Goal: Information Seeking & Learning: Learn about a topic

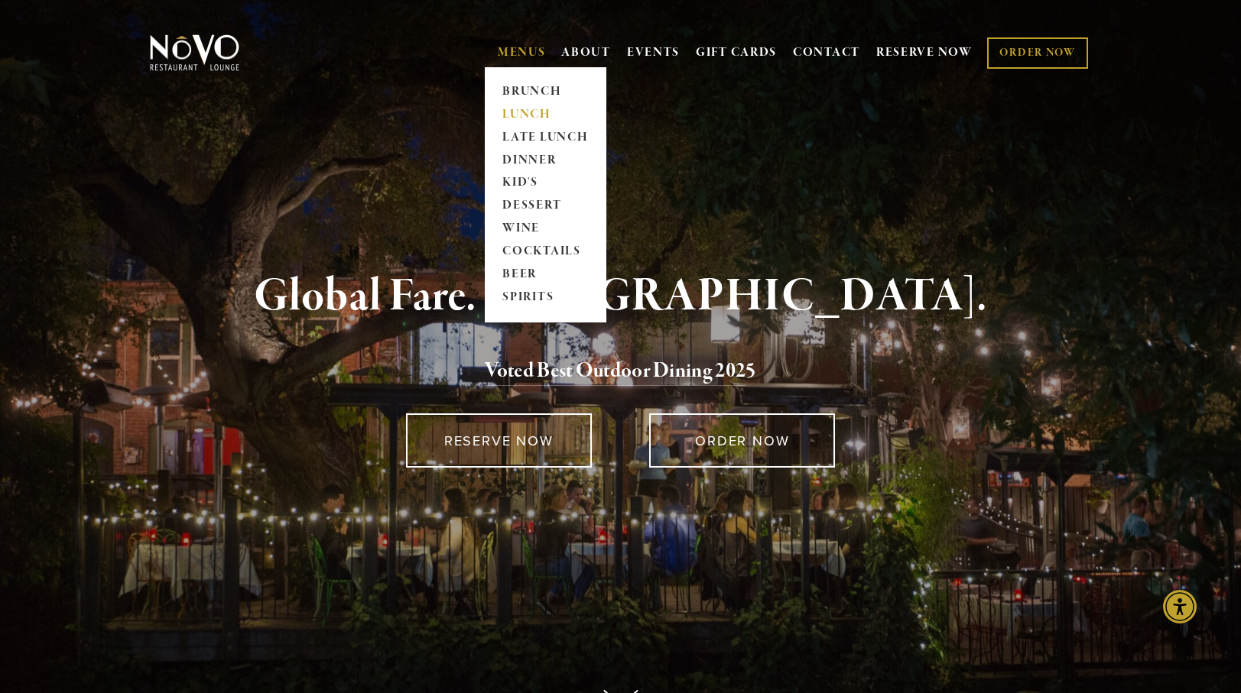
click at [518, 112] on link "LUNCH" at bounding box center [546, 114] width 96 height 23
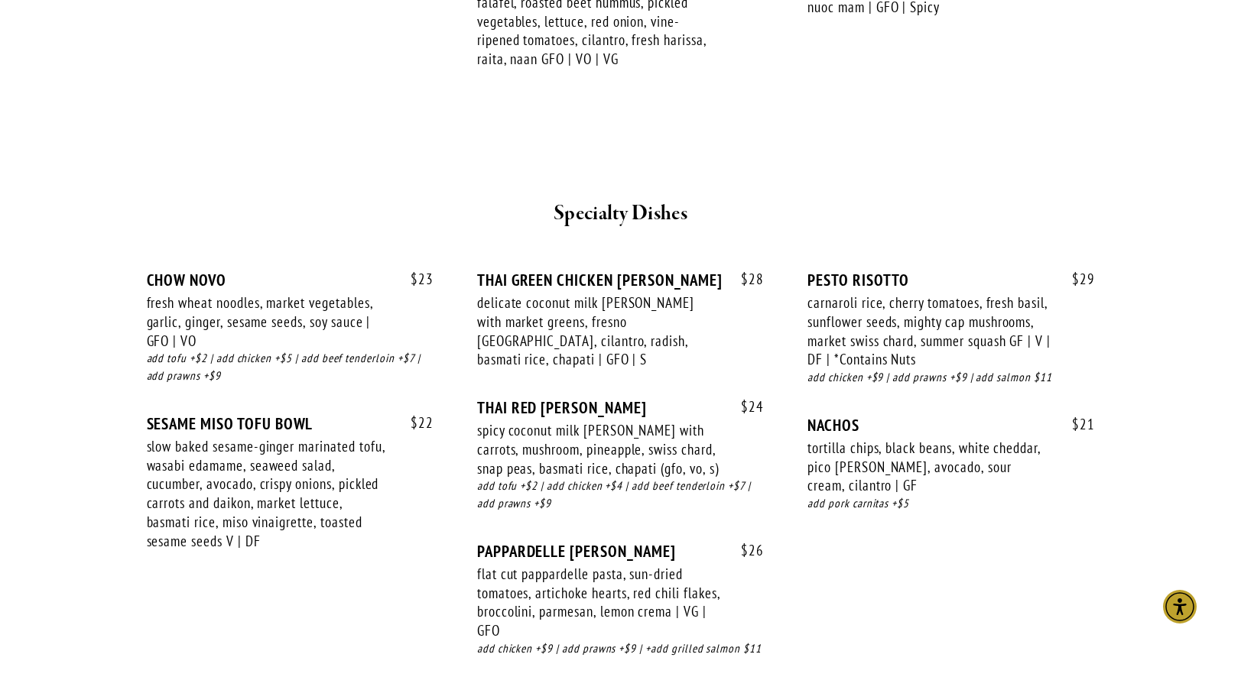
scroll to position [2508, 0]
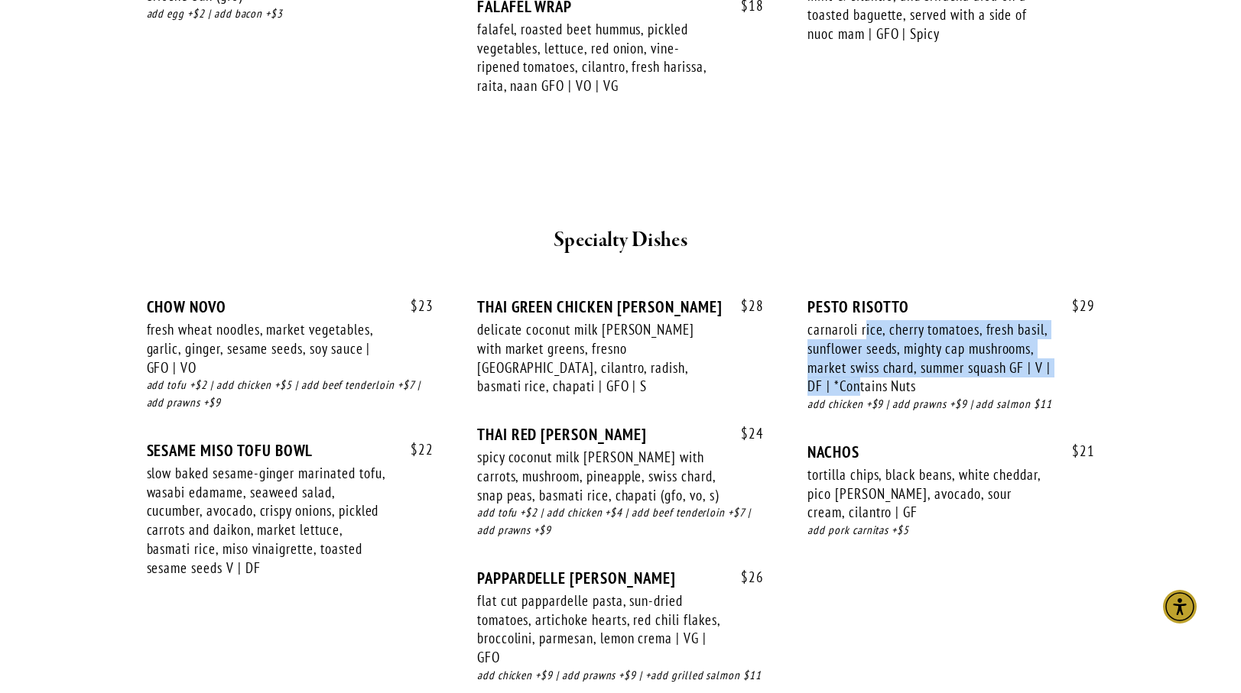
drag, startPoint x: 867, startPoint y: 284, endPoint x: 867, endPoint y: 345, distance: 60.4
click at [867, 345] on div "carnaroli rice, cherry tomatoes, fresh basil, sunflower seeds, mighty cap mushr…" at bounding box center [928, 358] width 243 height 76
drag, startPoint x: 917, startPoint y: 345, endPoint x: 871, endPoint y: 303, distance: 62.2
click at [871, 320] on div "carnaroli rice, cherry tomatoes, fresh basil, sunflower seeds, mighty cap mushr…" at bounding box center [928, 358] width 243 height 76
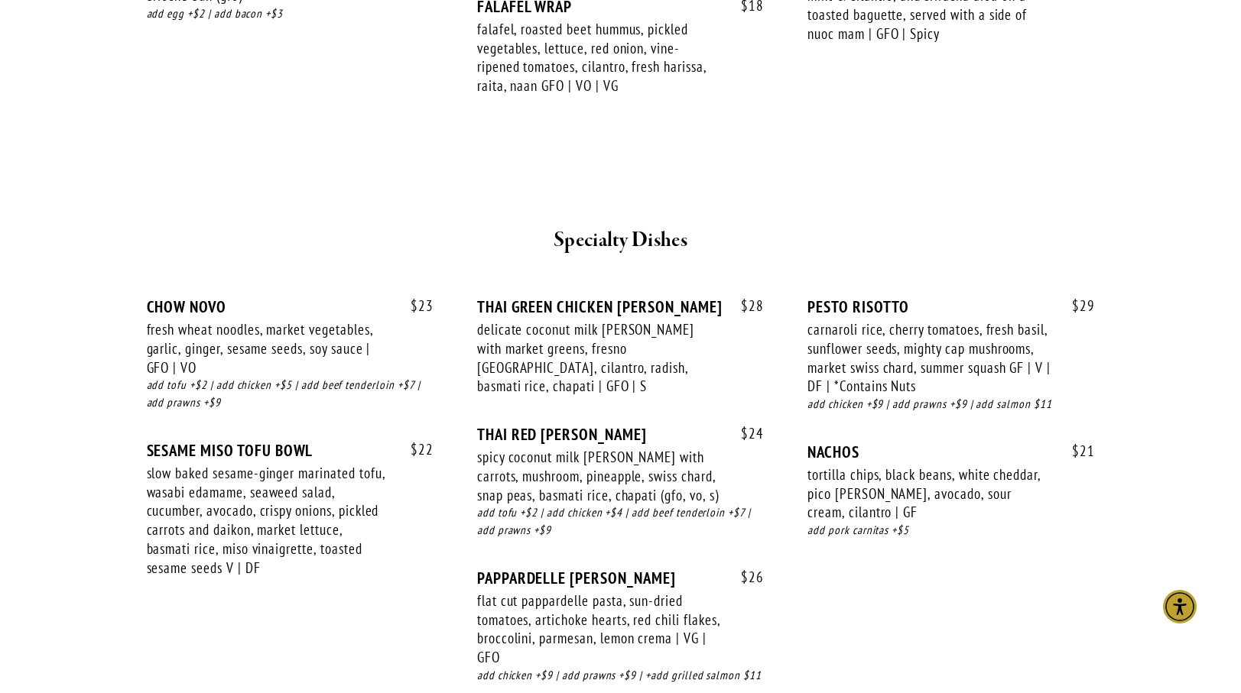
click at [871, 320] on div "carnaroli rice, cherry tomatoes, fresh basil, sunflower seeds, mighty cap mushr…" at bounding box center [928, 358] width 243 height 76
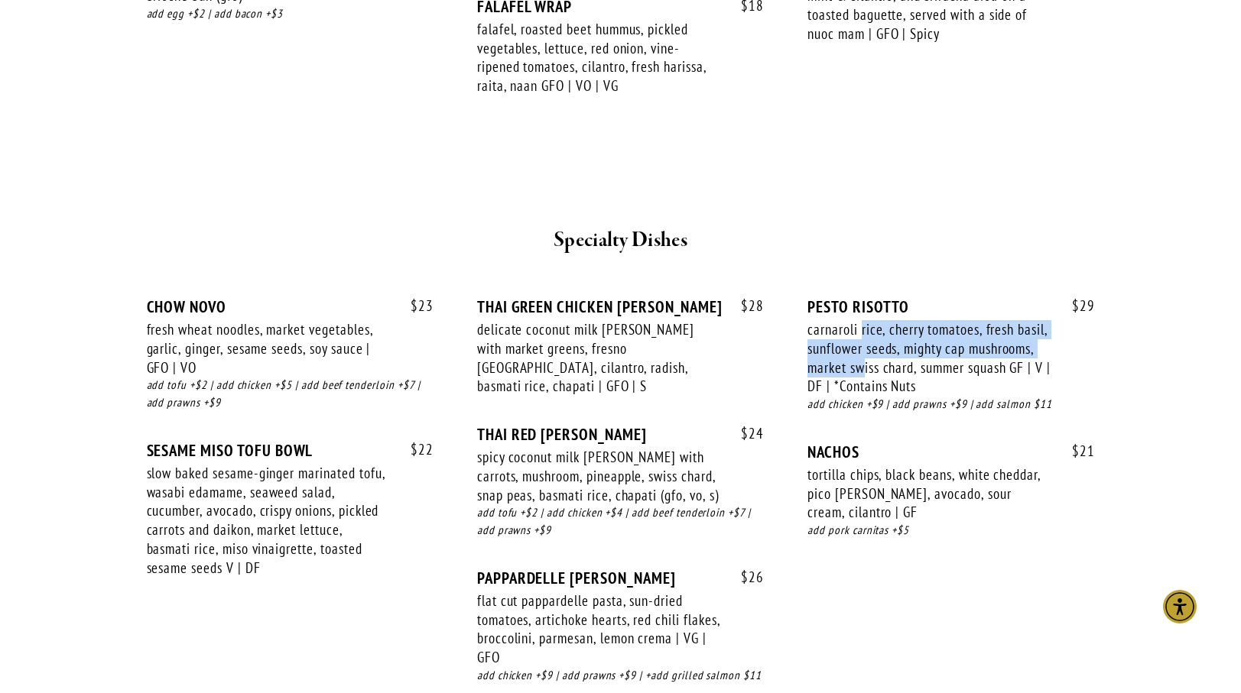
drag, startPoint x: 864, startPoint y: 277, endPoint x: 864, endPoint y: 317, distance: 39.7
click at [864, 320] on div "carnaroli rice, cherry tomatoes, fresh basil, sunflower seeds, mighty cap mushr…" at bounding box center [928, 358] width 243 height 76
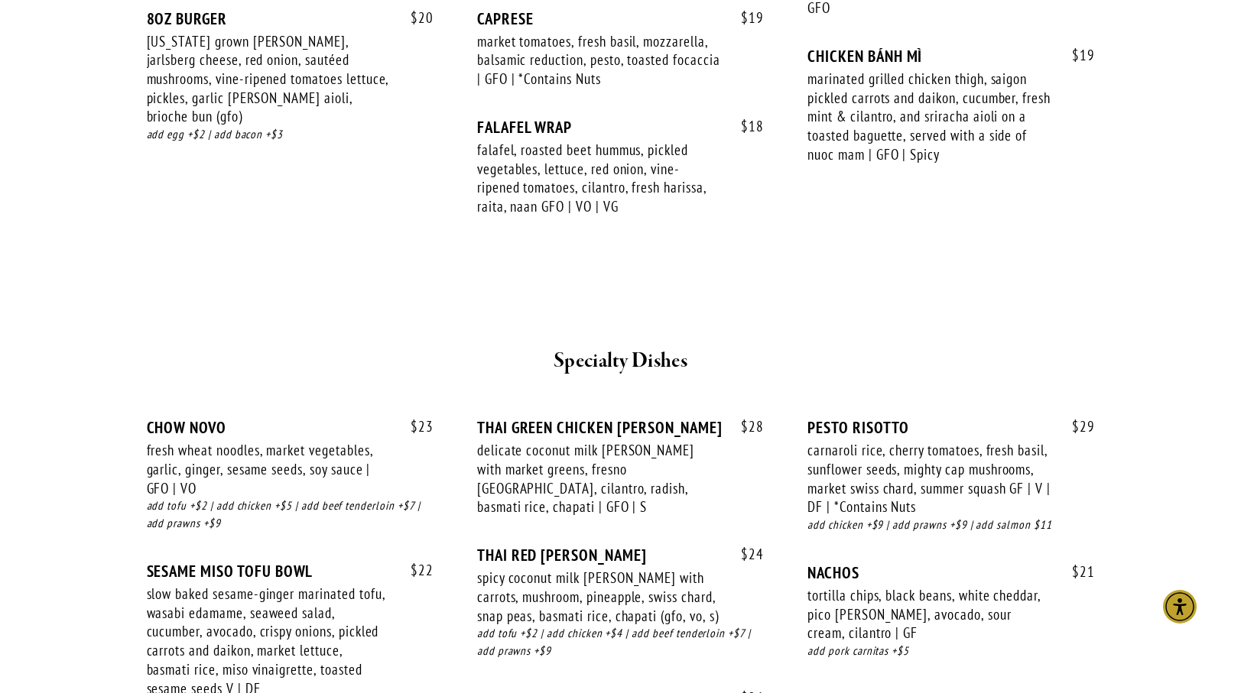
scroll to position [2389, 0]
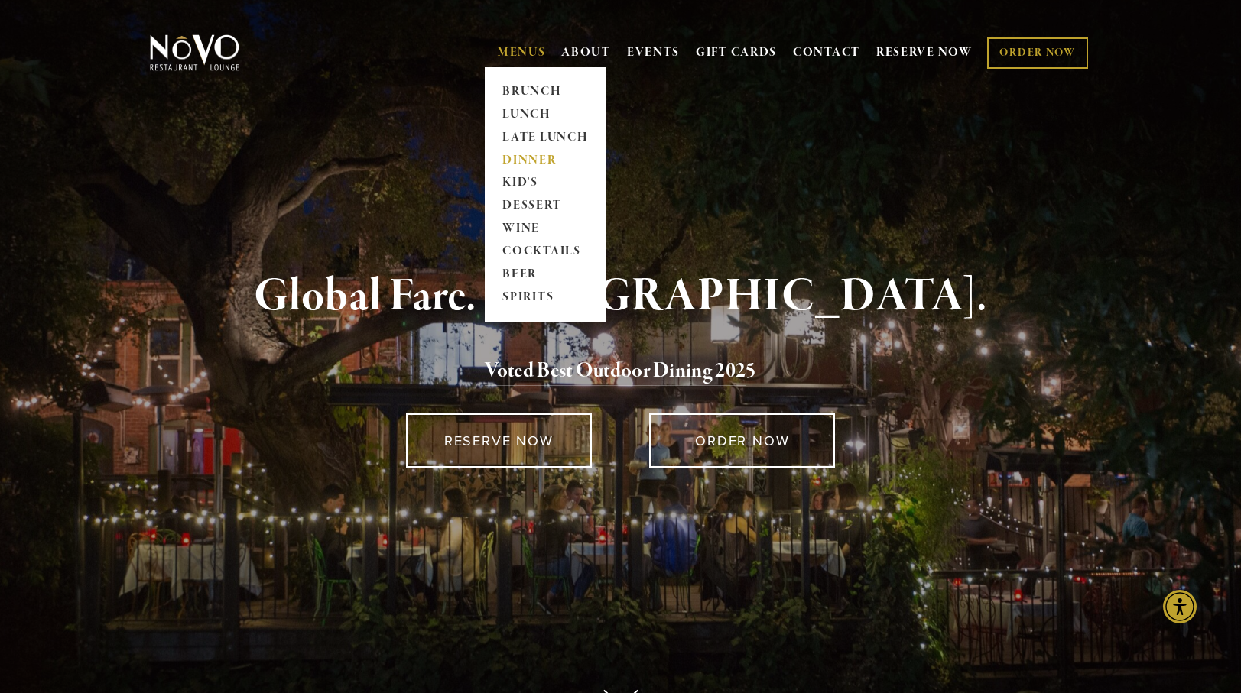
click at [525, 154] on link "DINNER" at bounding box center [546, 160] width 96 height 23
click at [526, 160] on link "DINNER" at bounding box center [546, 160] width 96 height 23
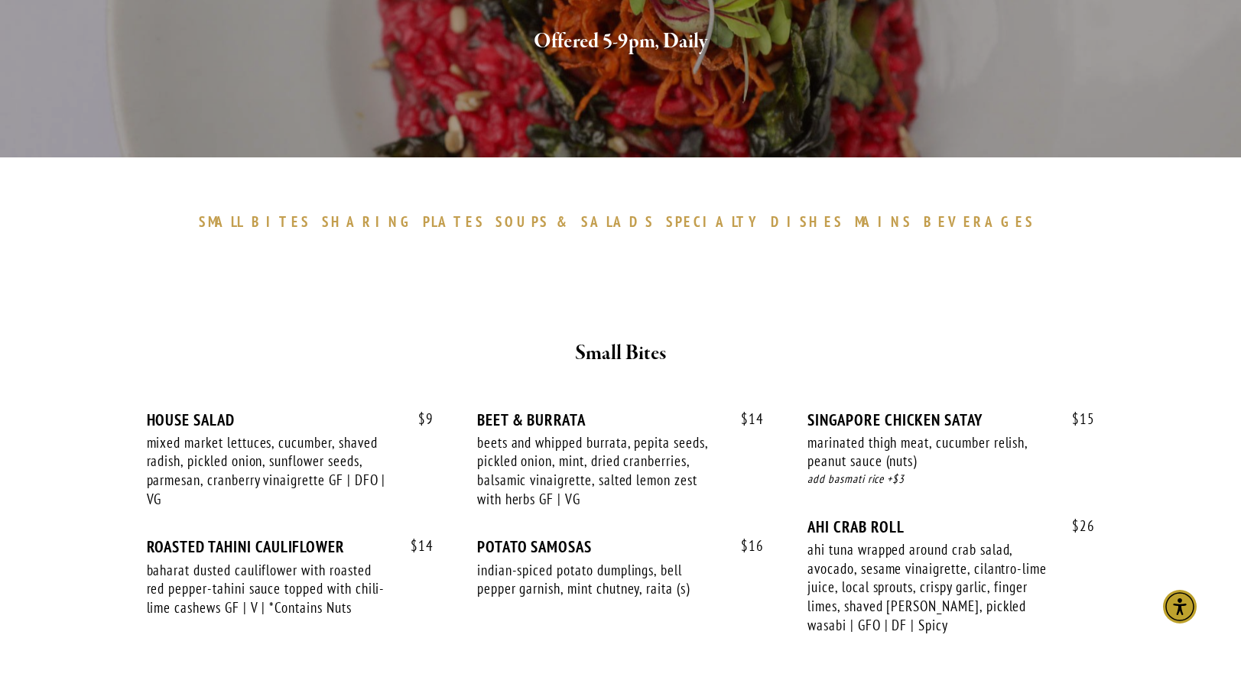
click at [855, 221] on link "MAINS" at bounding box center [887, 222] width 65 height 18
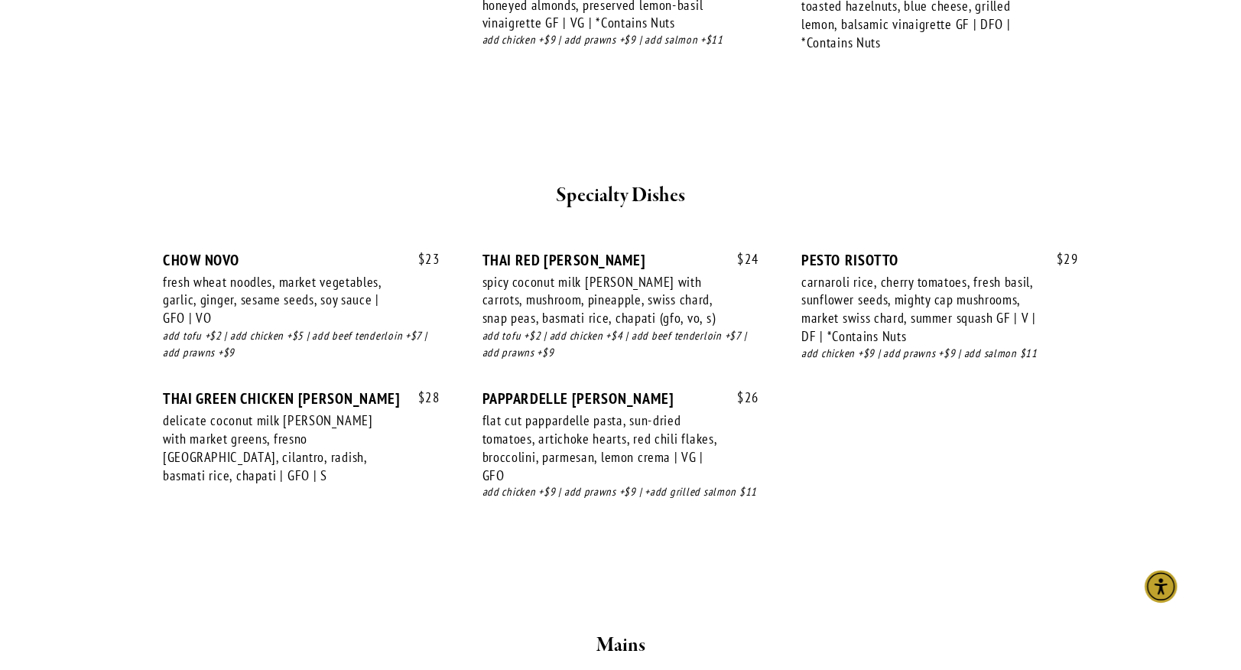
scroll to position [2128, 0]
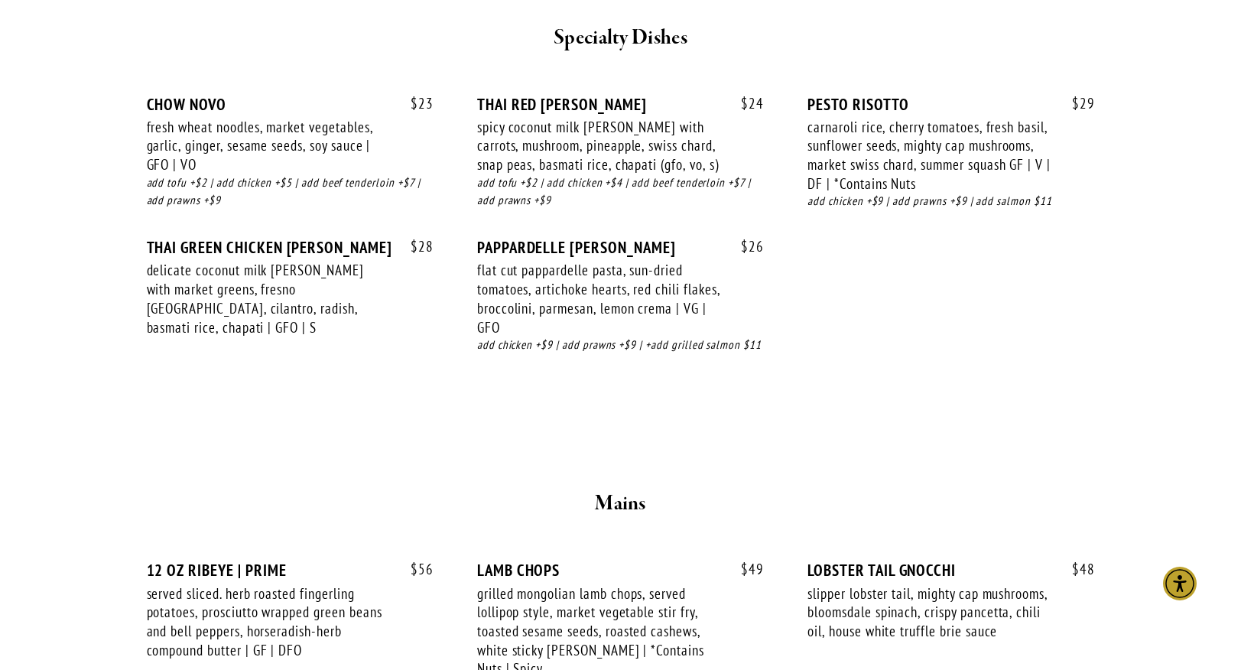
click at [663, 261] on div "flat cut pappardelle pasta, sun-dried tomatoes, artichoke hearts, red chili fla…" at bounding box center [598, 299] width 243 height 76
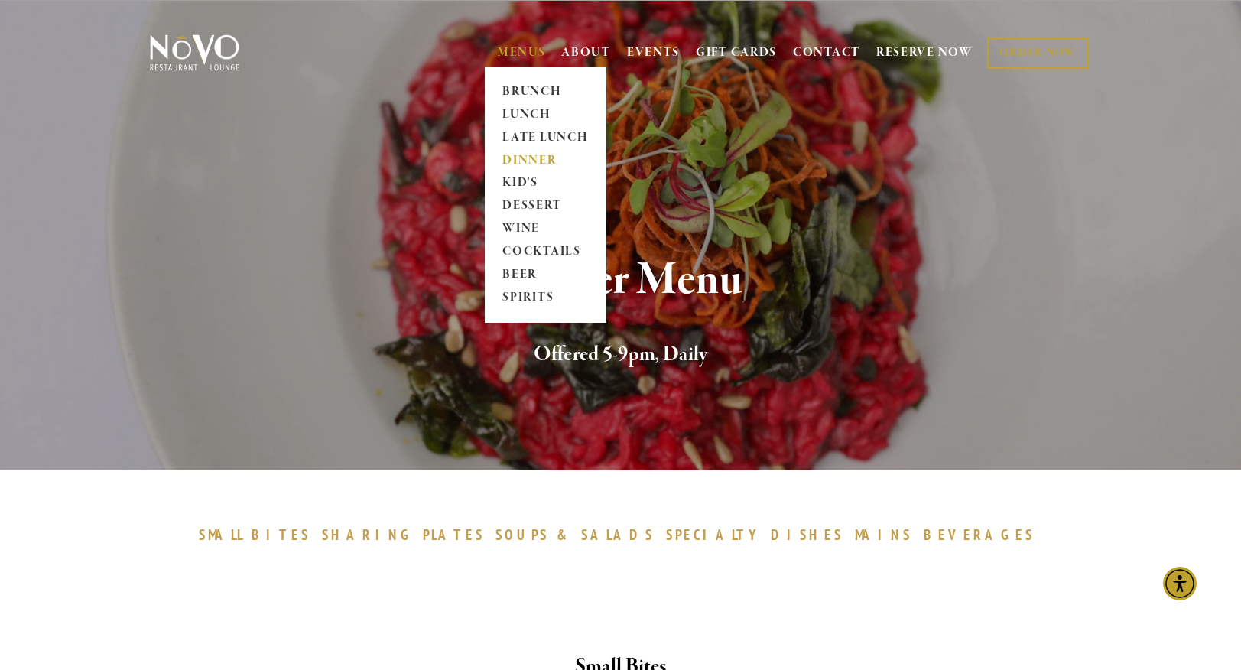
scroll to position [0, 0]
click at [533, 83] on link "BRUNCH" at bounding box center [546, 91] width 96 height 23
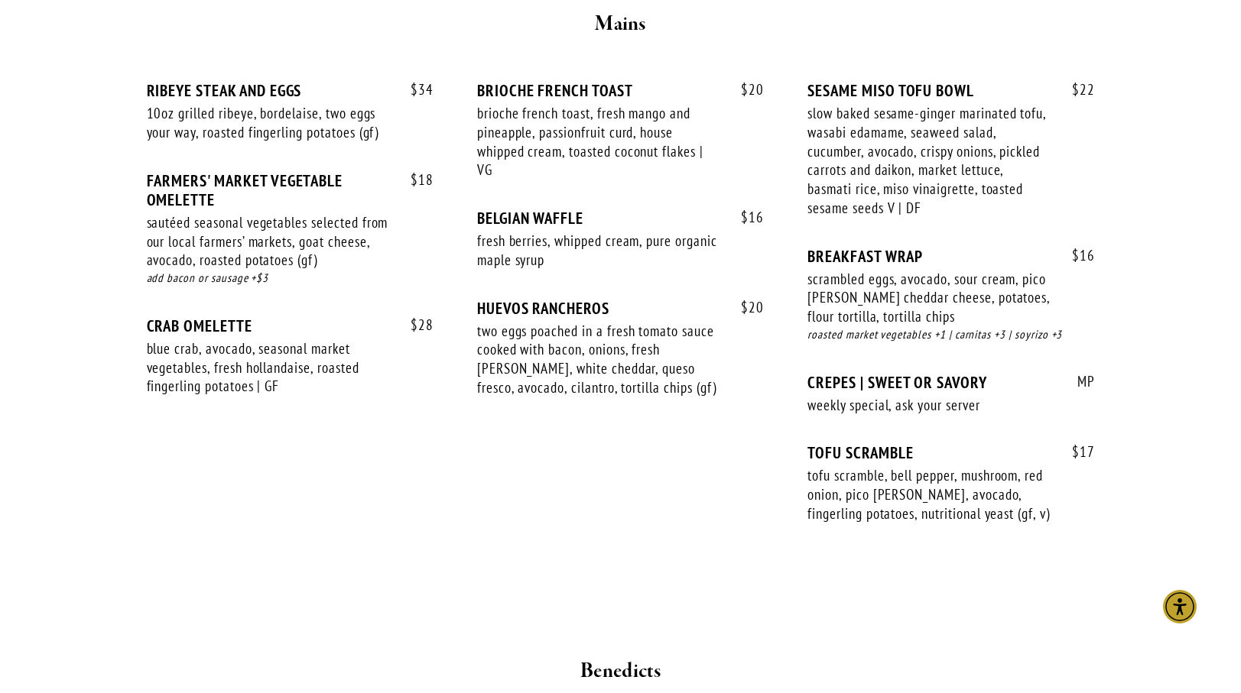
scroll to position [1321, 0]
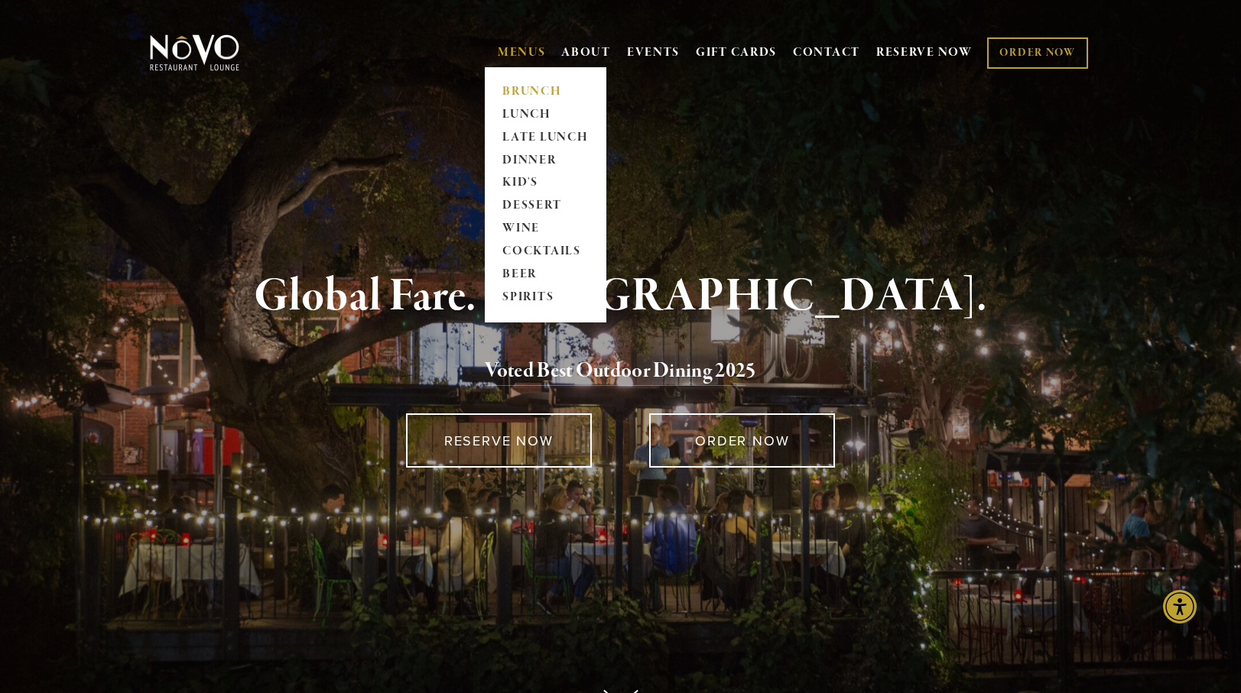
click at [517, 86] on link "BRUNCH" at bounding box center [546, 91] width 96 height 23
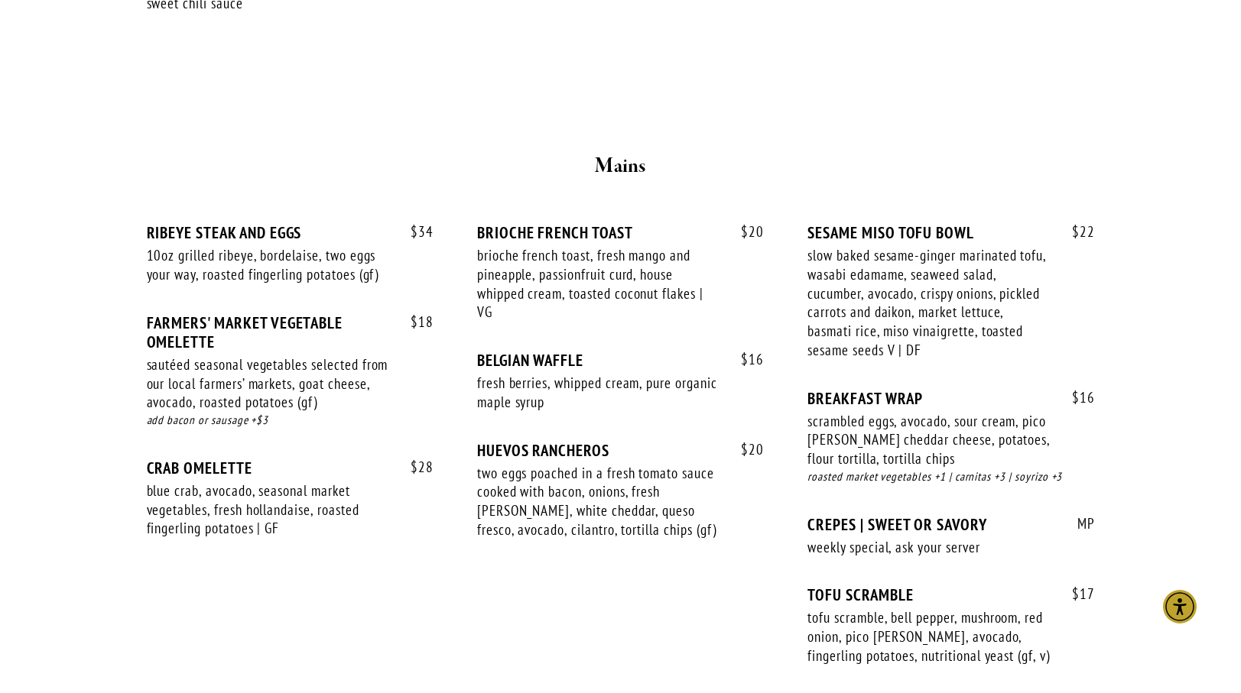
scroll to position [1168, 0]
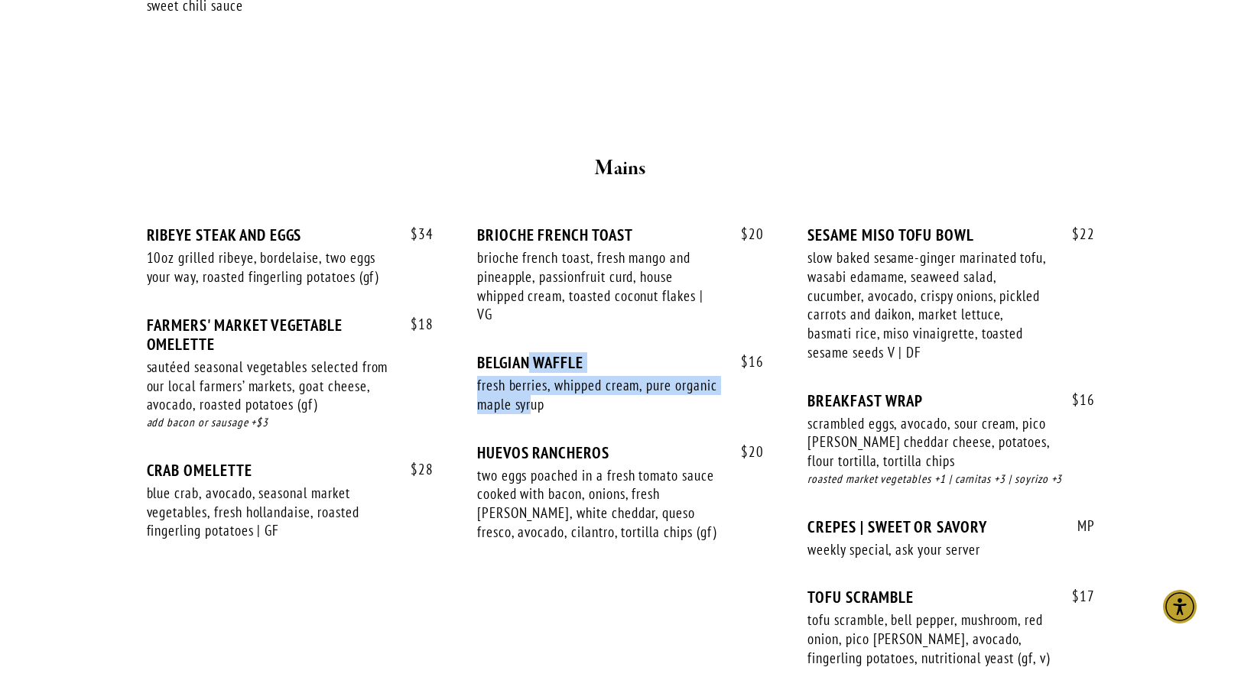
drag, startPoint x: 527, startPoint y: 340, endPoint x: 536, endPoint y: 377, distance: 37.8
click at [536, 377] on div "$ 16 BELGIAN WAFFLE fresh berries, whipped cream, pure organic maple syrup $ 16" at bounding box center [620, 397] width 287 height 89
click at [536, 377] on div "fresh berries, whipped cream, pure organic maple syrup" at bounding box center [598, 394] width 243 height 37
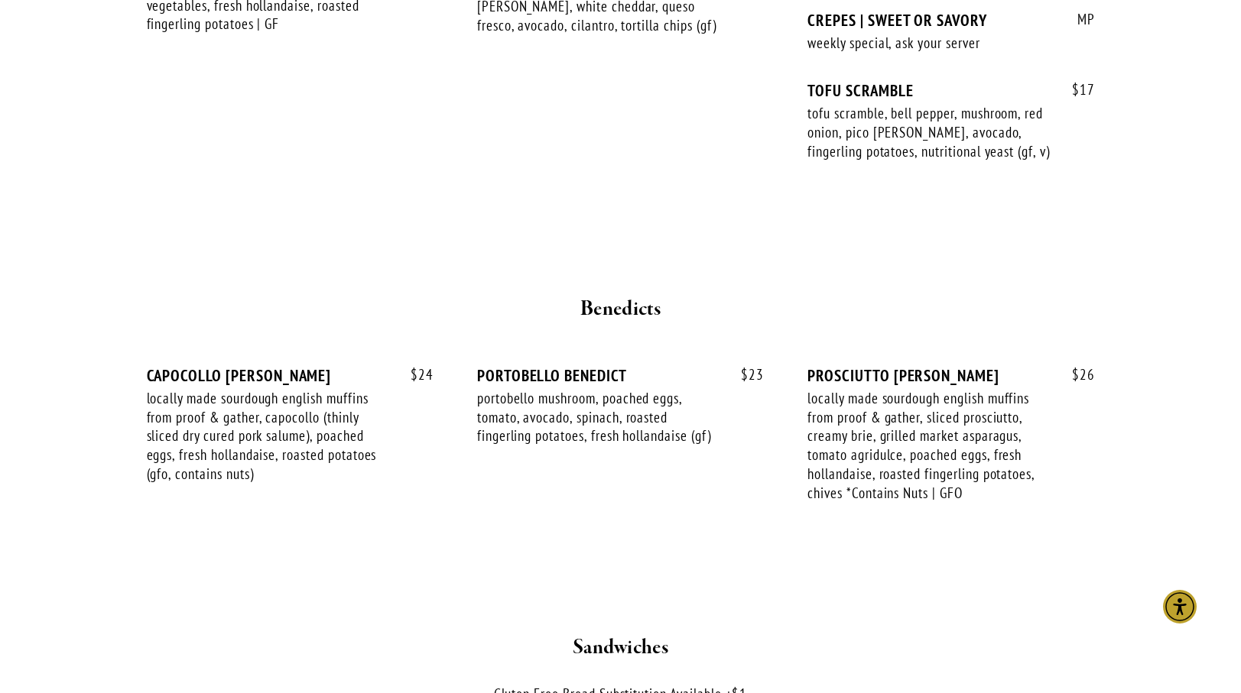
scroll to position [1677, 0]
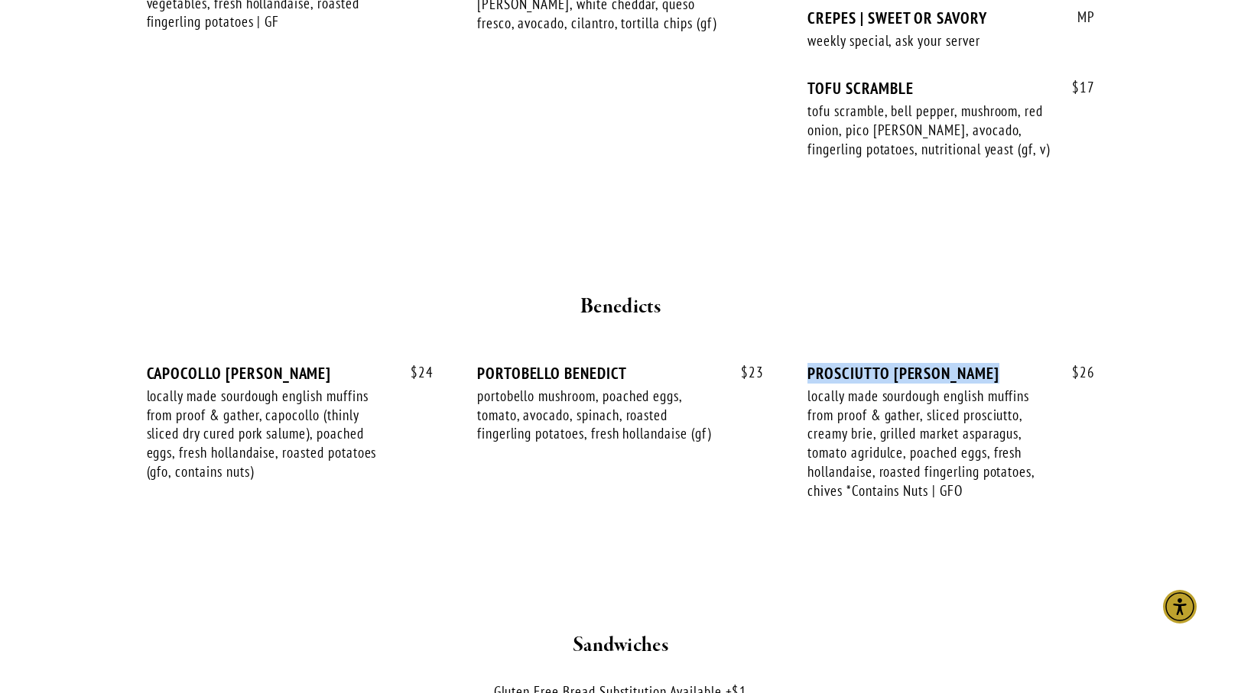
drag, startPoint x: 987, startPoint y: 336, endPoint x: 810, endPoint y: 337, distance: 176.6
click at [810, 364] on div "PROSCIUTTO [PERSON_NAME]" at bounding box center [950, 373] width 287 height 19
copy div "PROSCIUTTO [PERSON_NAME]"
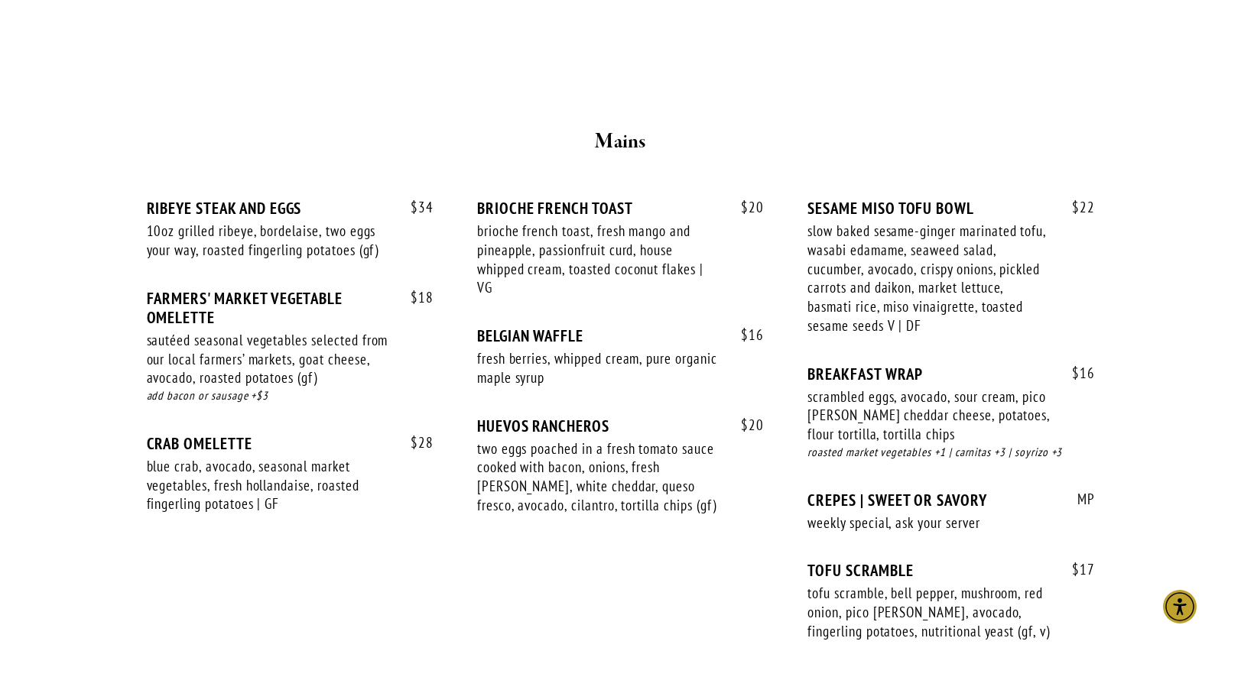
scroll to position [1186, 0]
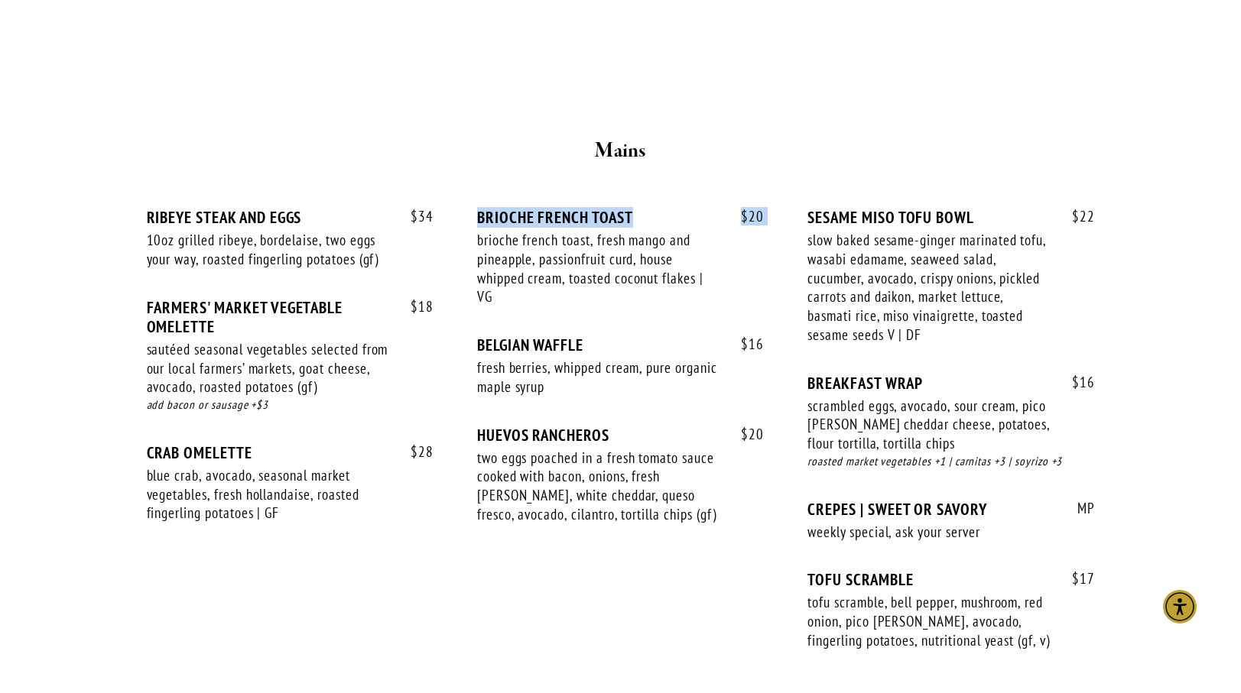
drag, startPoint x: 634, startPoint y: 187, endPoint x: 466, endPoint y: 187, distance: 168.9
click at [466, 208] on div "$ 34 RIBEYE STEAK AND EGGS 10oz grilled ribeye, bordelaise, two eggs your way, …" at bounding box center [621, 443] width 948 height 471
copy div "$ 20 BRIOCHE FRENCH TOAST"
click at [612, 208] on div "BRIOCHE FRENCH TOAST" at bounding box center [620, 217] width 287 height 19
drag, startPoint x: 633, startPoint y: 187, endPoint x: 475, endPoint y: 183, distance: 157.5
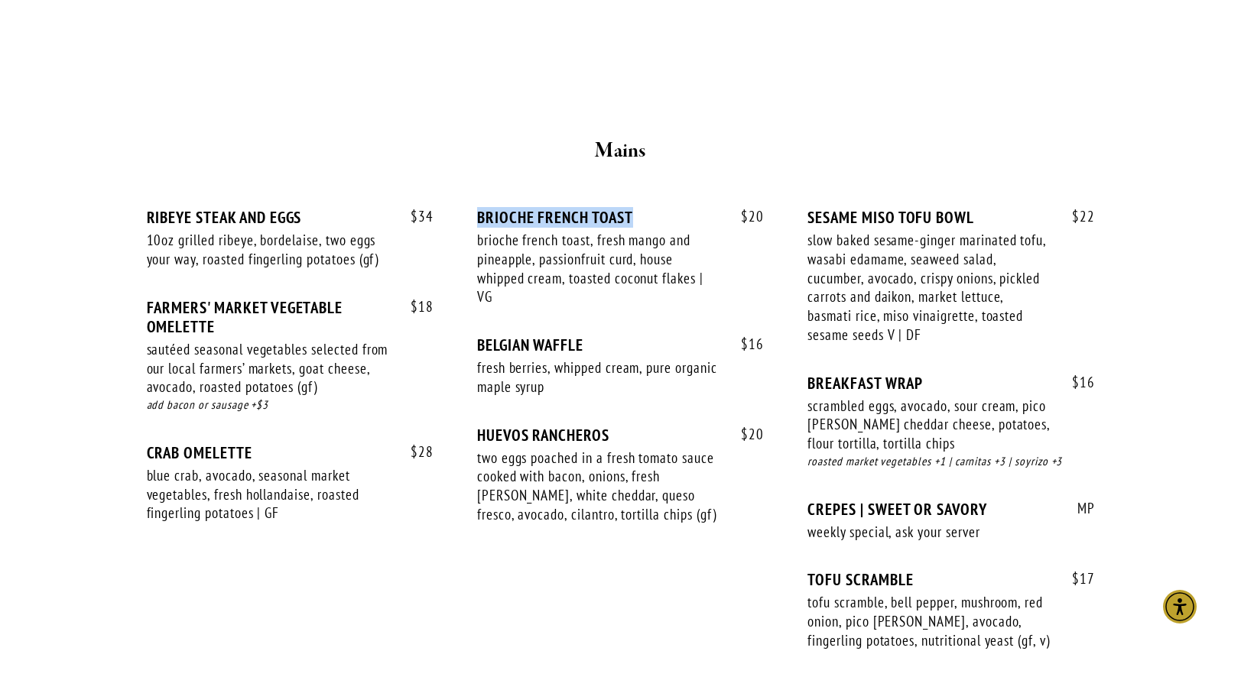
click at [475, 208] on div "$ 34 RIBEYE STEAK AND EGGS 10oz grilled ribeye, bordelaise, two eggs your way, …" at bounding box center [621, 443] width 948 height 471
copy div "$ 20 BRIOCHE FRENCH TOAST"
click at [482, 359] on div "fresh berries, whipped cream, pure organic maple syrup" at bounding box center [598, 377] width 243 height 37
copy div "BRIOCHE FRENCH TOAST"
drag, startPoint x: 479, startPoint y: 183, endPoint x: 630, endPoint y: 186, distance: 151.4
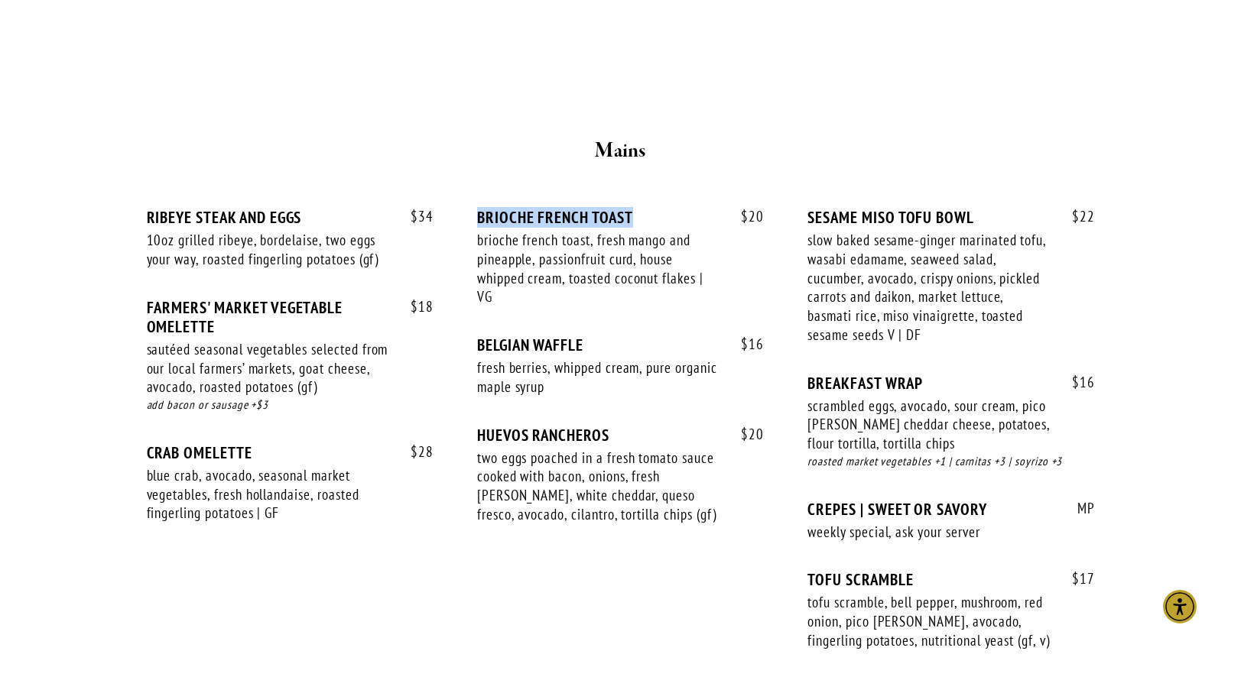
click at [630, 208] on div "BRIOCHE FRENCH TOAST" at bounding box center [620, 217] width 287 height 19
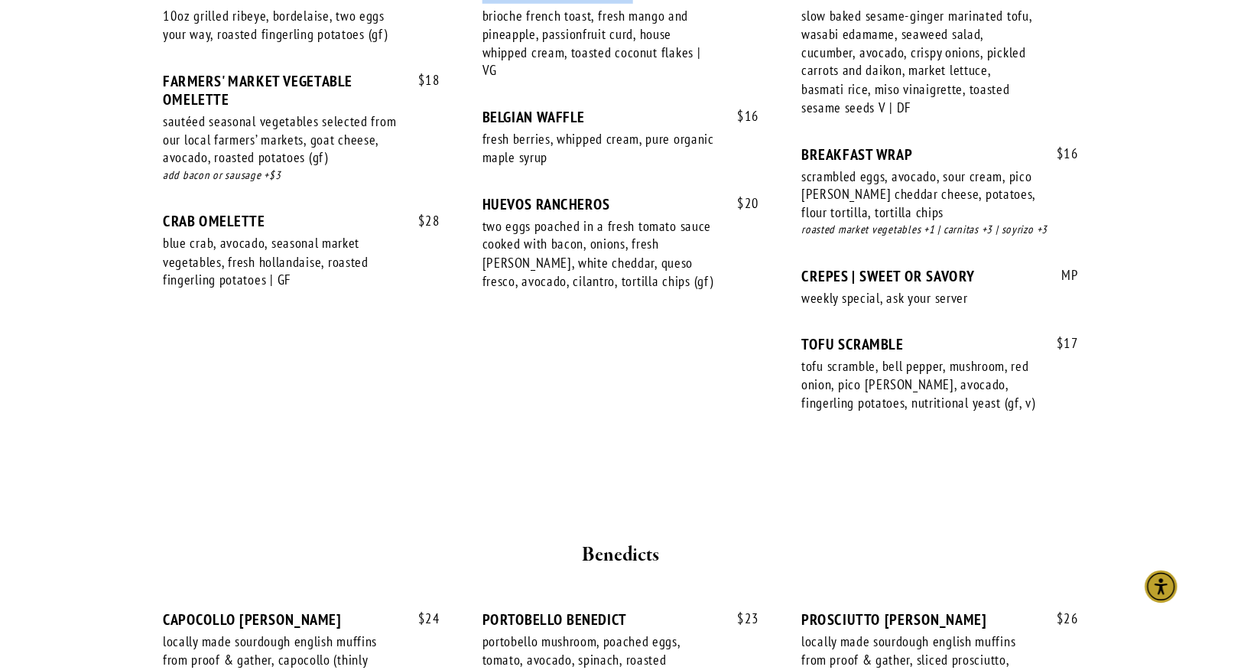
scroll to position [1709, 0]
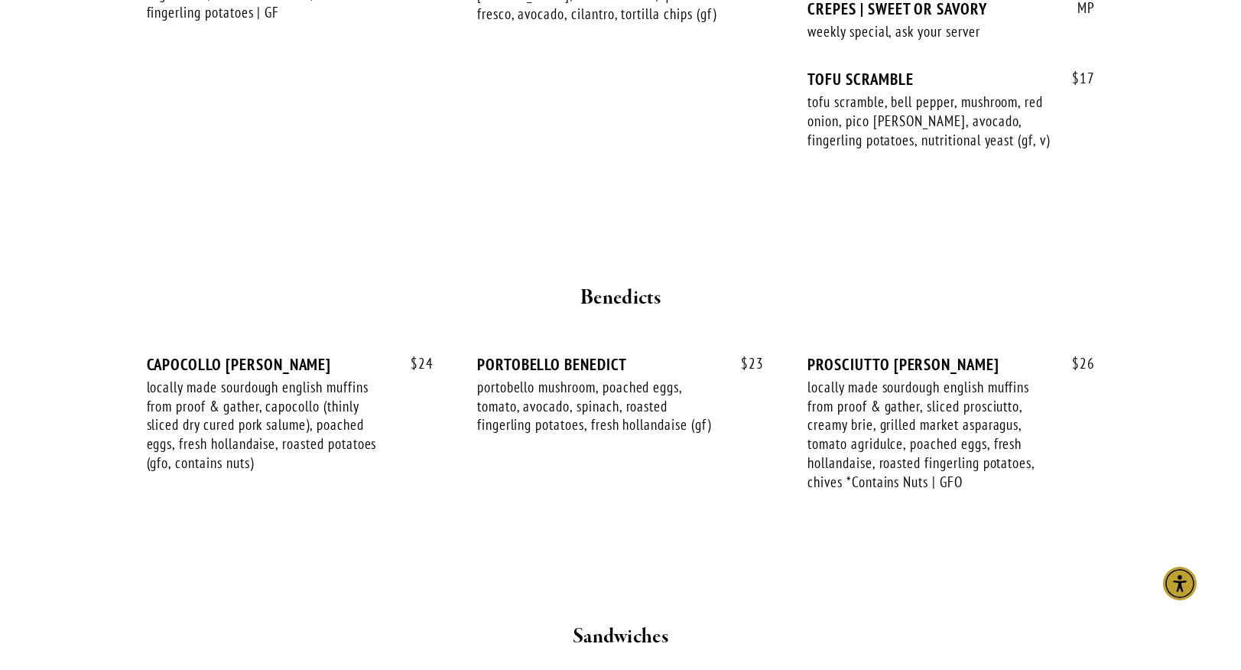
click at [631, 422] on div "$ 23 PORTOBELLO BENEDICT portobello mushroom, poached eggs, tomato, avocado, sp…" at bounding box center [620, 409] width 287 height 109
